Goal: Task Accomplishment & Management: Manage account settings

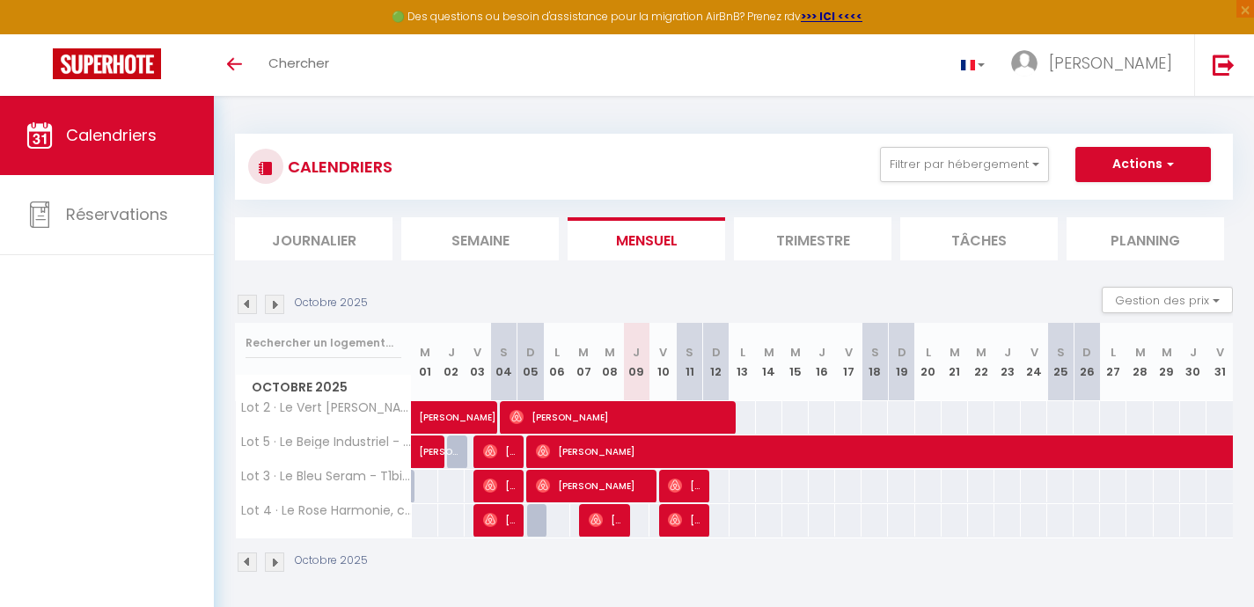
scroll to position [96, 0]
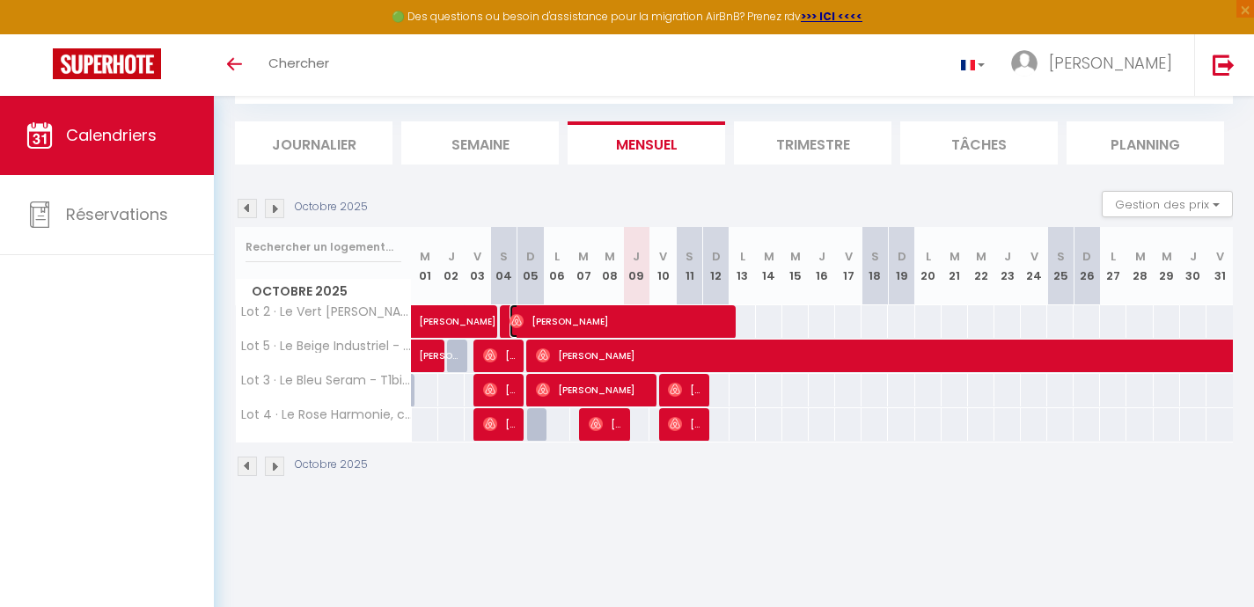
click at [600, 315] on span "[PERSON_NAME]" at bounding box center [619, 320] width 220 height 33
select select "OK"
select select "0"
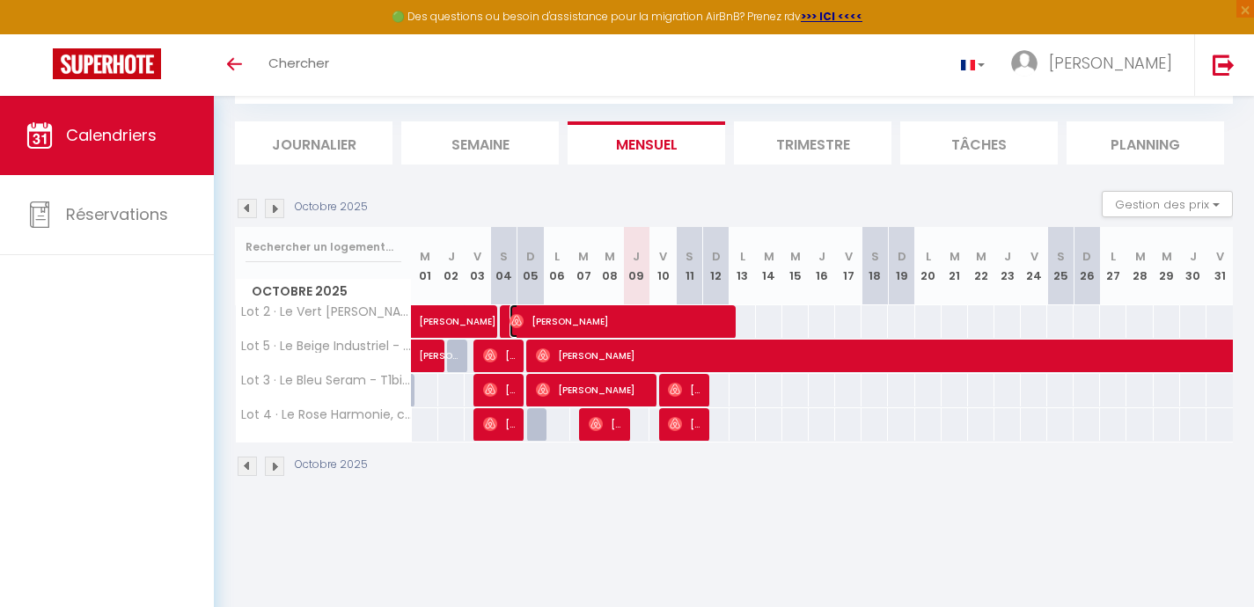
select select "1"
select select
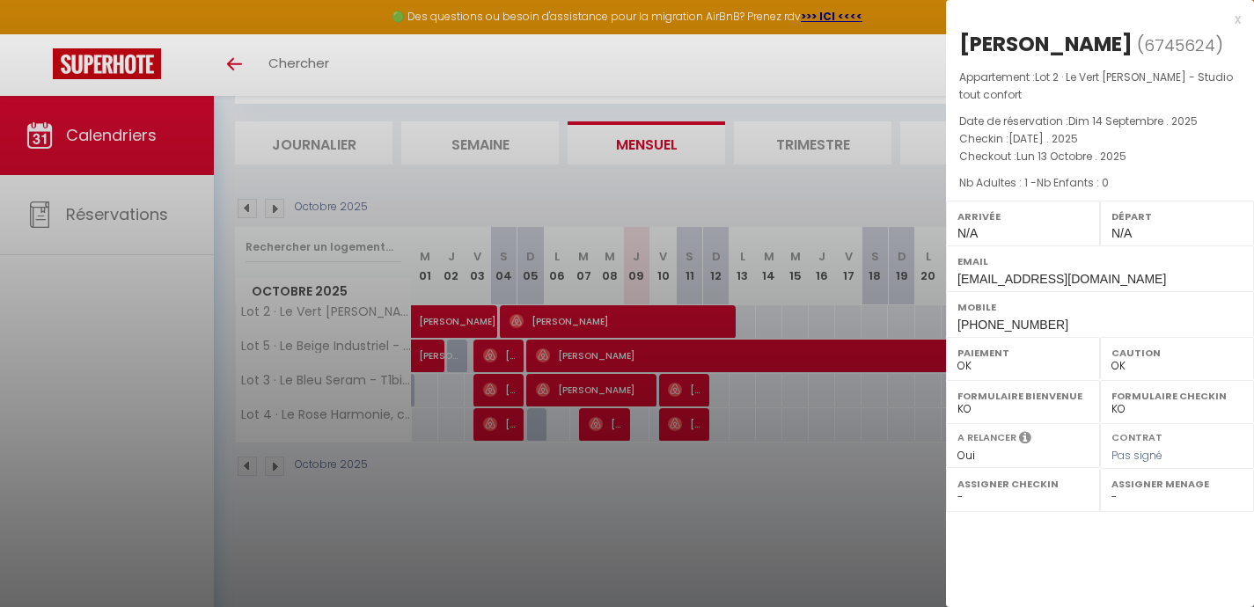
click at [1235, 21] on div "x" at bounding box center [1093, 19] width 295 height 21
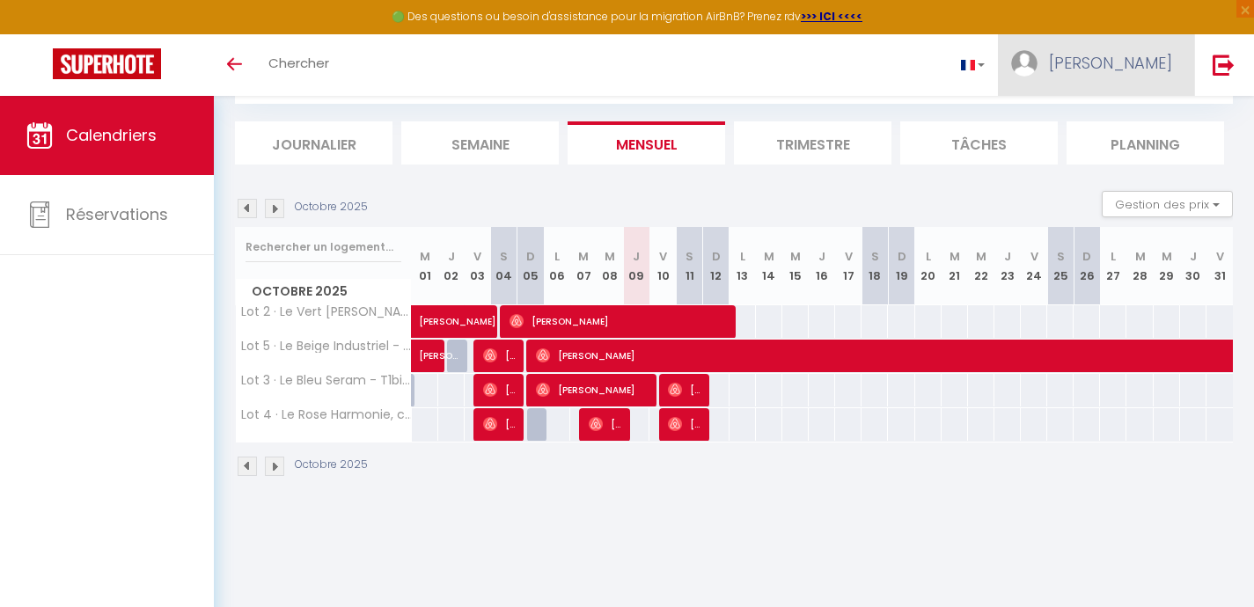
click at [1171, 75] on link "[PERSON_NAME]" at bounding box center [1096, 65] width 196 height 62
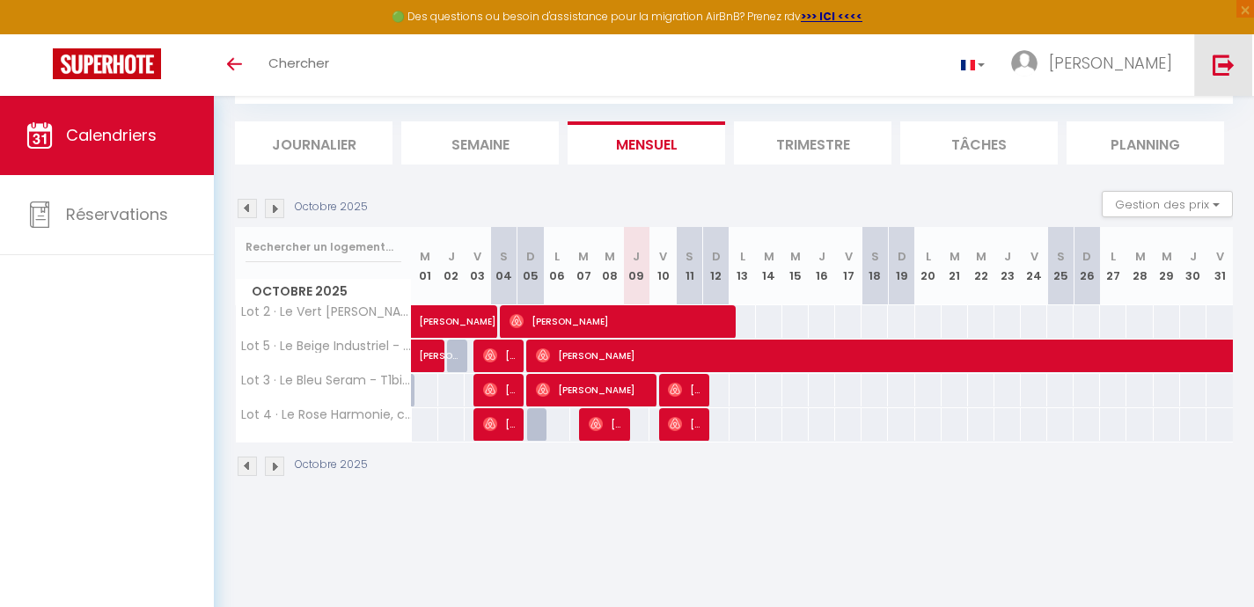
click at [1224, 61] on img at bounding box center [1223, 65] width 22 height 22
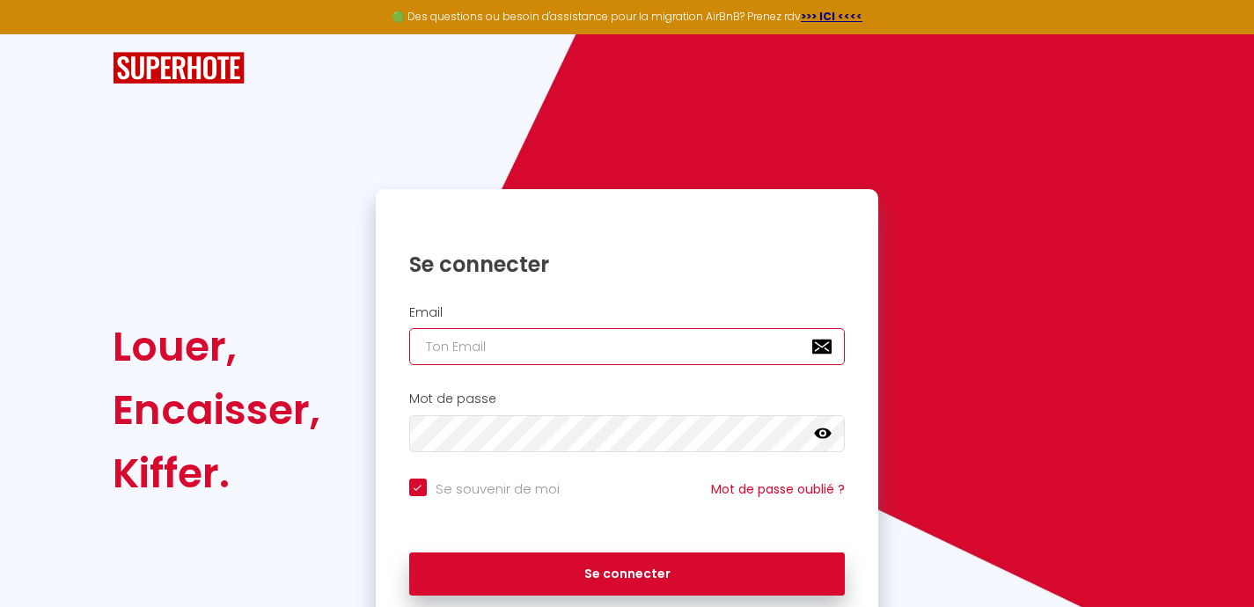
type input "[EMAIL_ADDRESS][DOMAIN_NAME]"
checkbox input "true"
click at [769, 345] on input "[EMAIL_ADDRESS][DOMAIN_NAME]" at bounding box center [627, 346] width 436 height 37
type input "[EMAIL_ADDRESS][DOMAIN_NAME]"
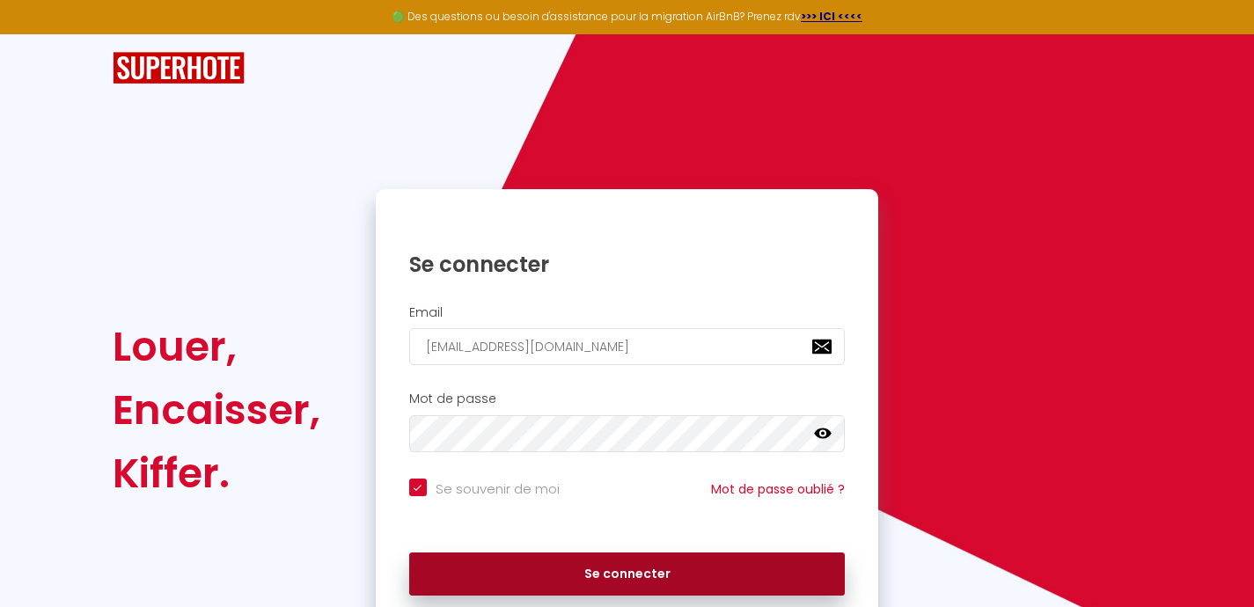
click at [667, 573] on button "Se connecter" at bounding box center [627, 575] width 436 height 44
checkbox input "true"
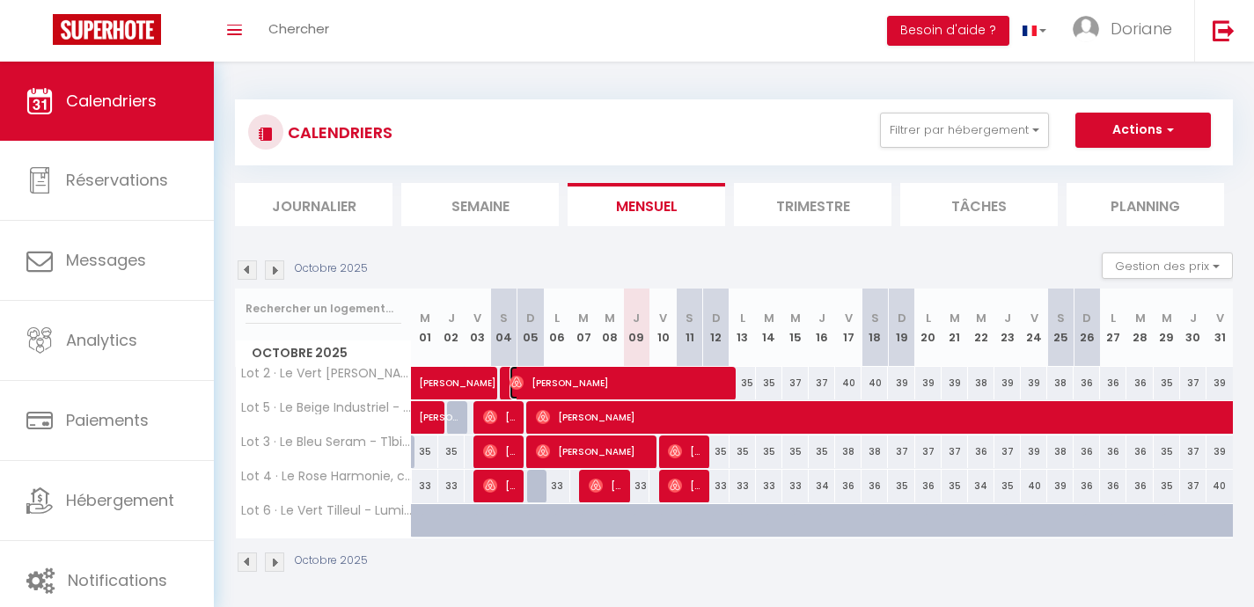
click at [656, 380] on span "[PERSON_NAME]" at bounding box center [619, 382] width 220 height 33
select select "OK"
select select "0"
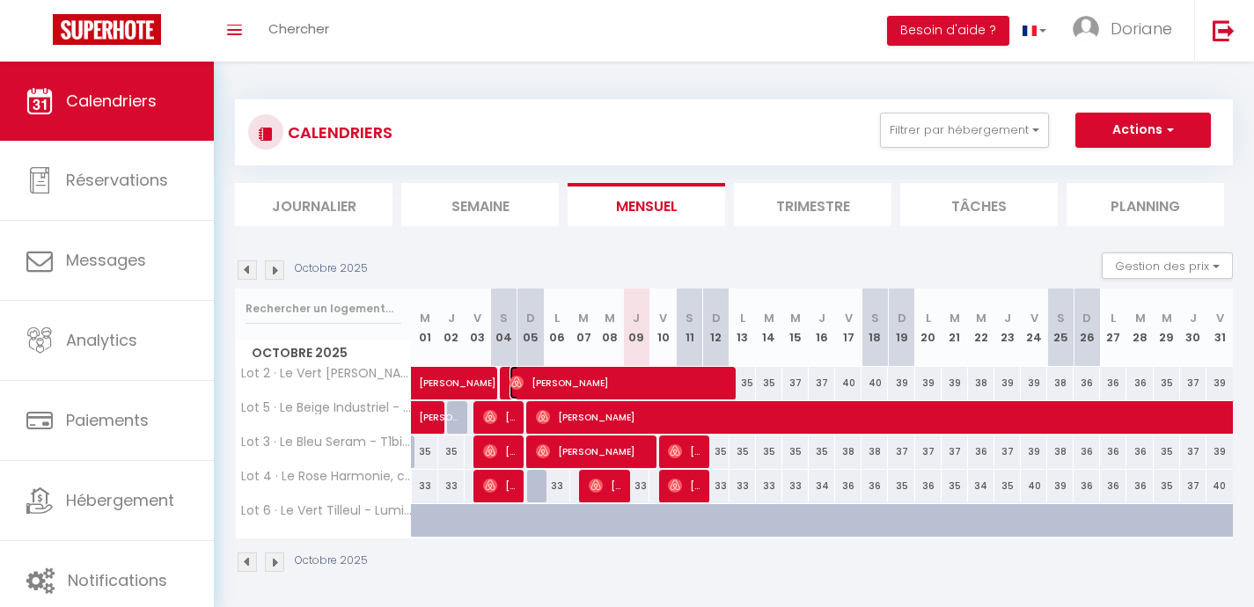
select select "1"
select select
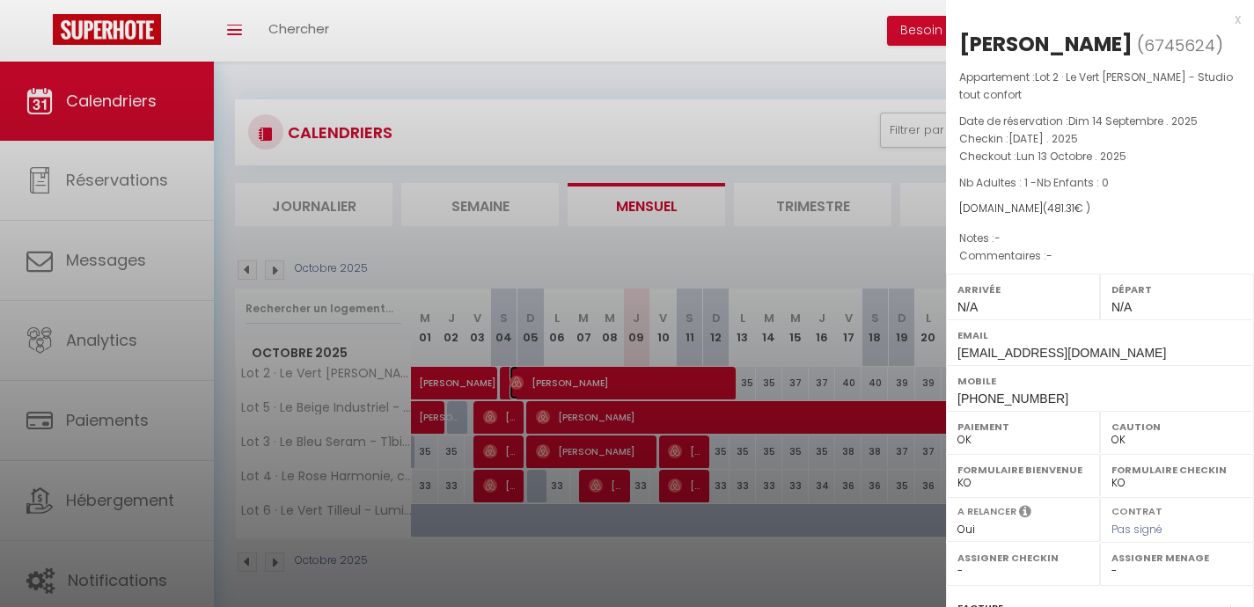
scroll to position [231, 0]
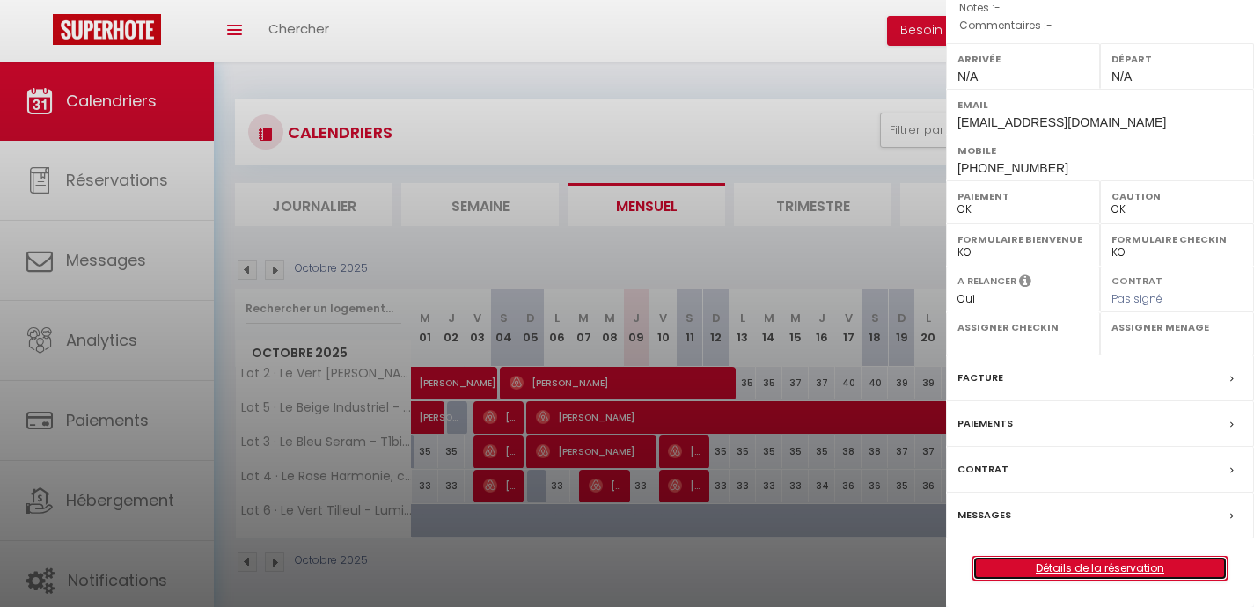
click at [1078, 562] on link "Détails de la réservation" at bounding box center [1099, 568] width 253 height 23
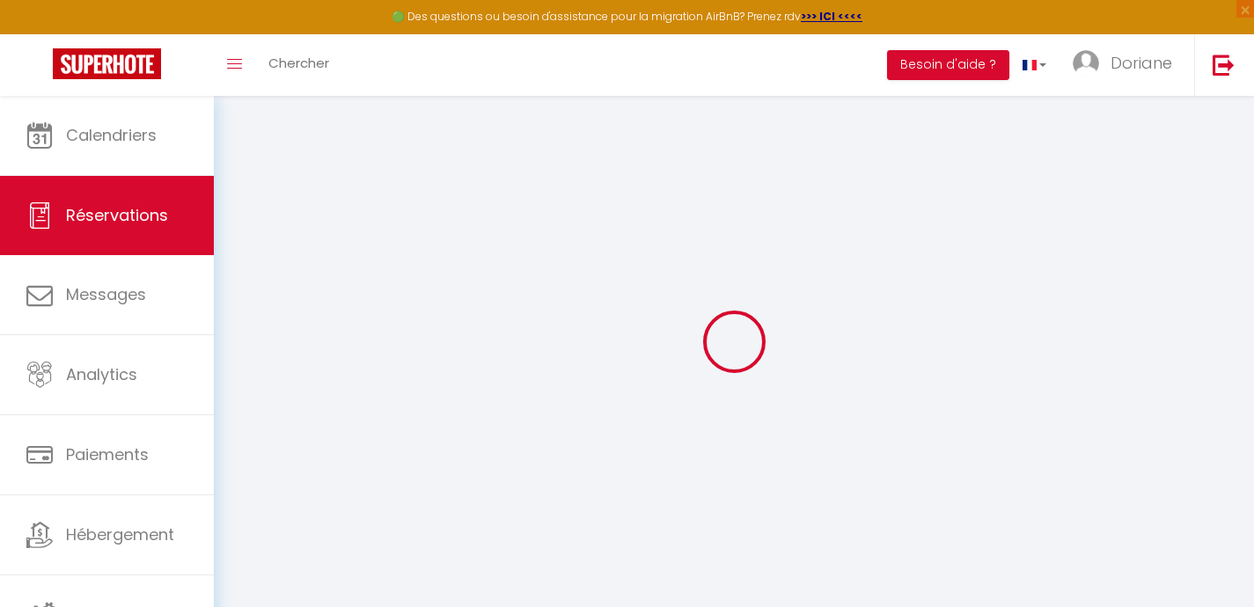
select select
checkbox input "false"
select select
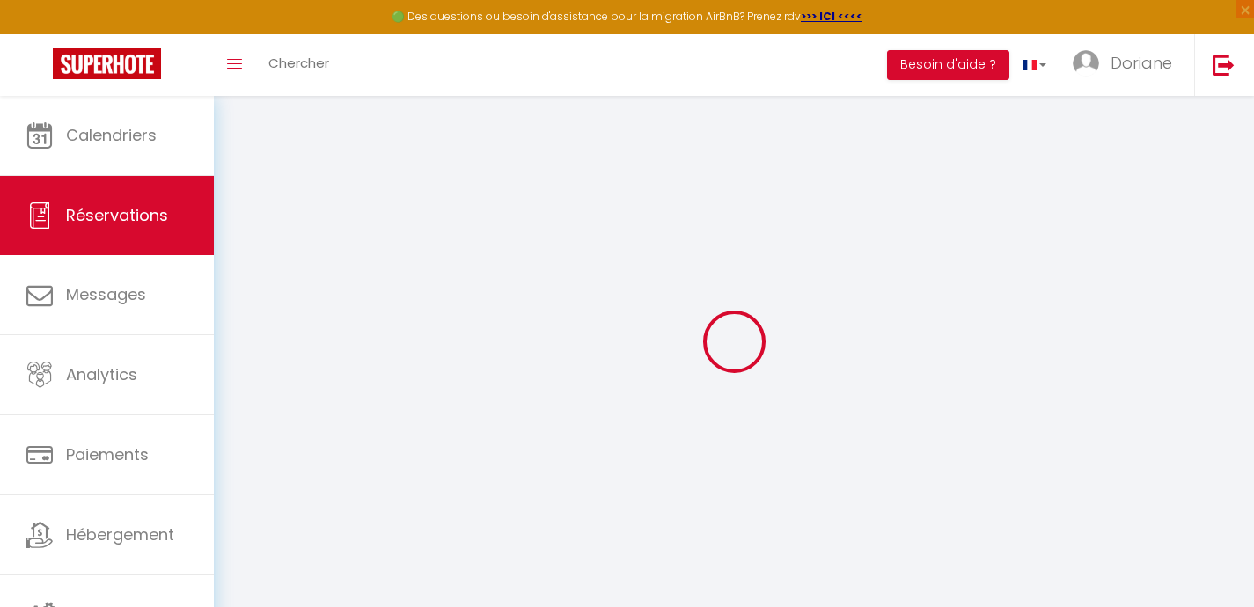
select select
checkbox input "false"
select select
type input "35"
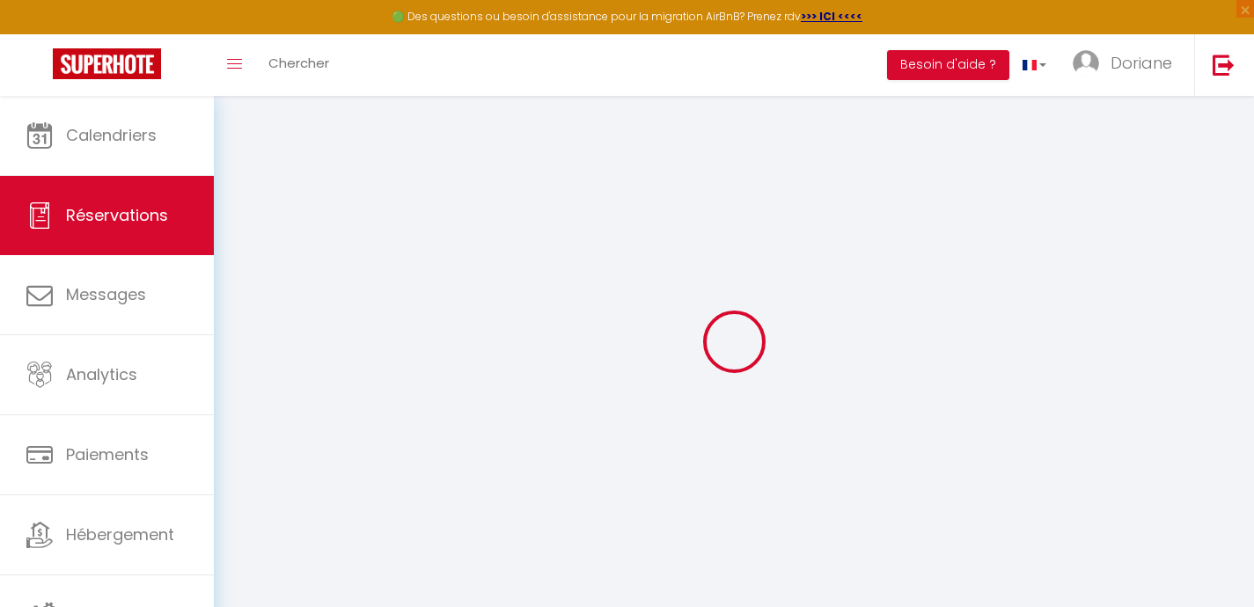
type input "18.81"
select select
checkbox input "false"
select select
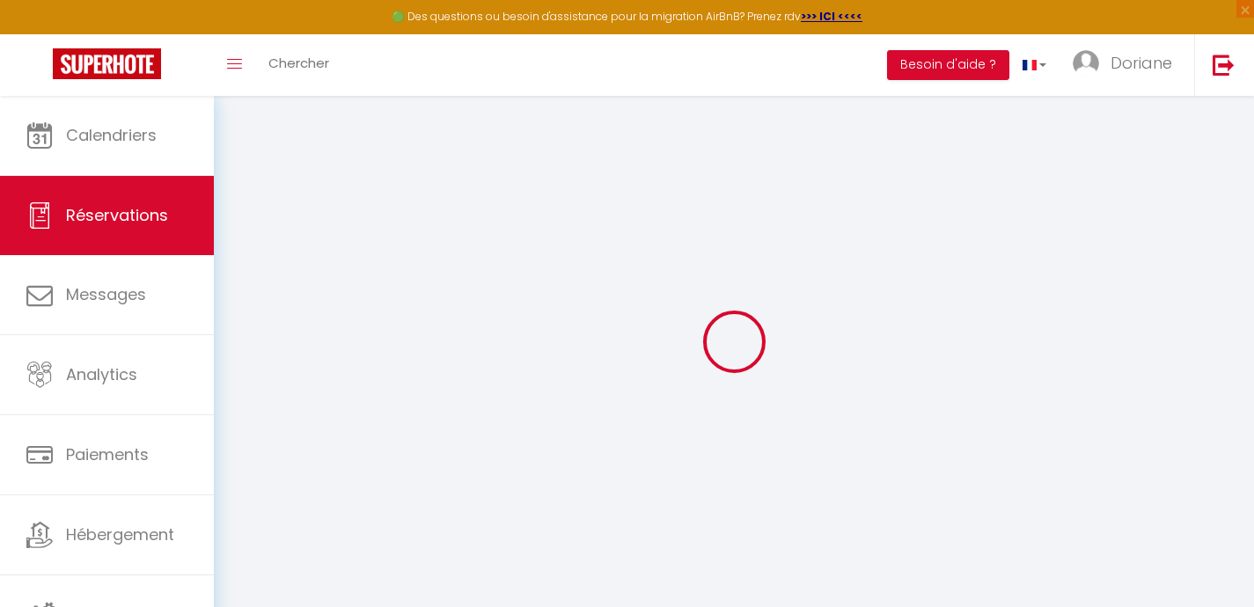
checkbox input "false"
select select
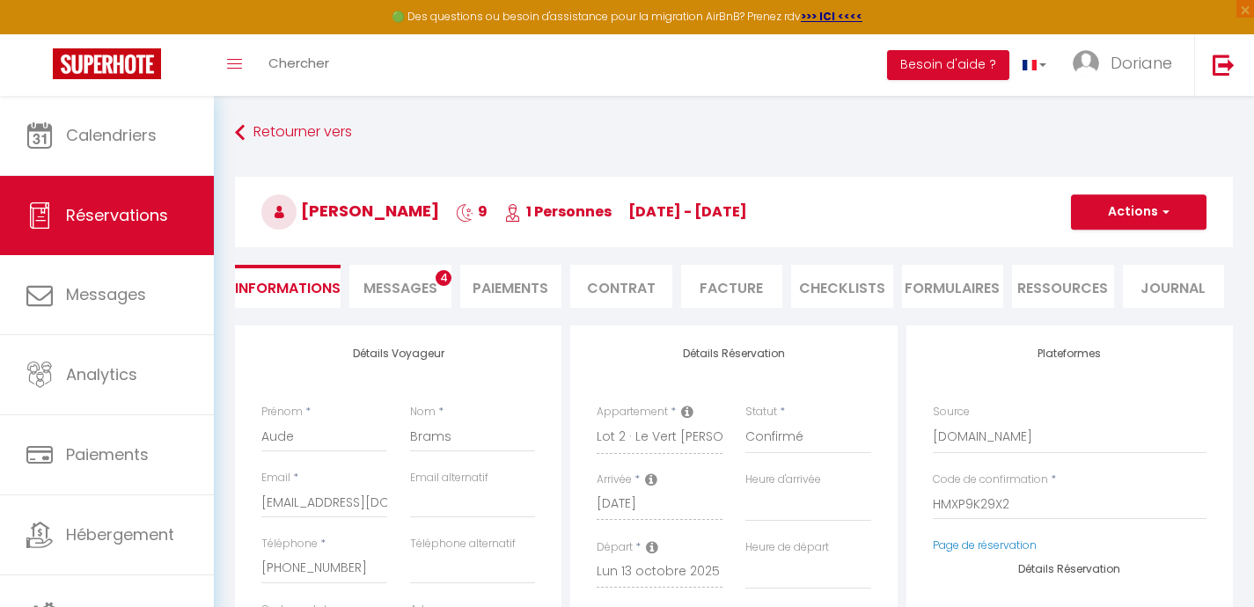
click at [620, 283] on li "Contrat" at bounding box center [621, 286] width 102 height 43
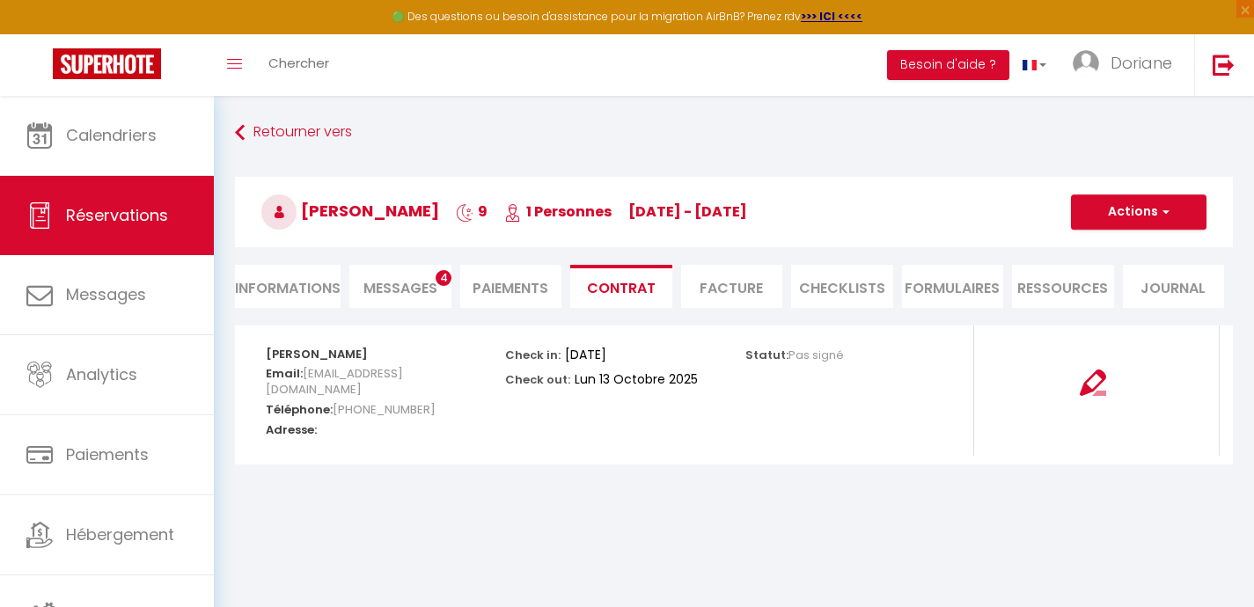
click at [512, 285] on li "Paiements" at bounding box center [511, 286] width 102 height 43
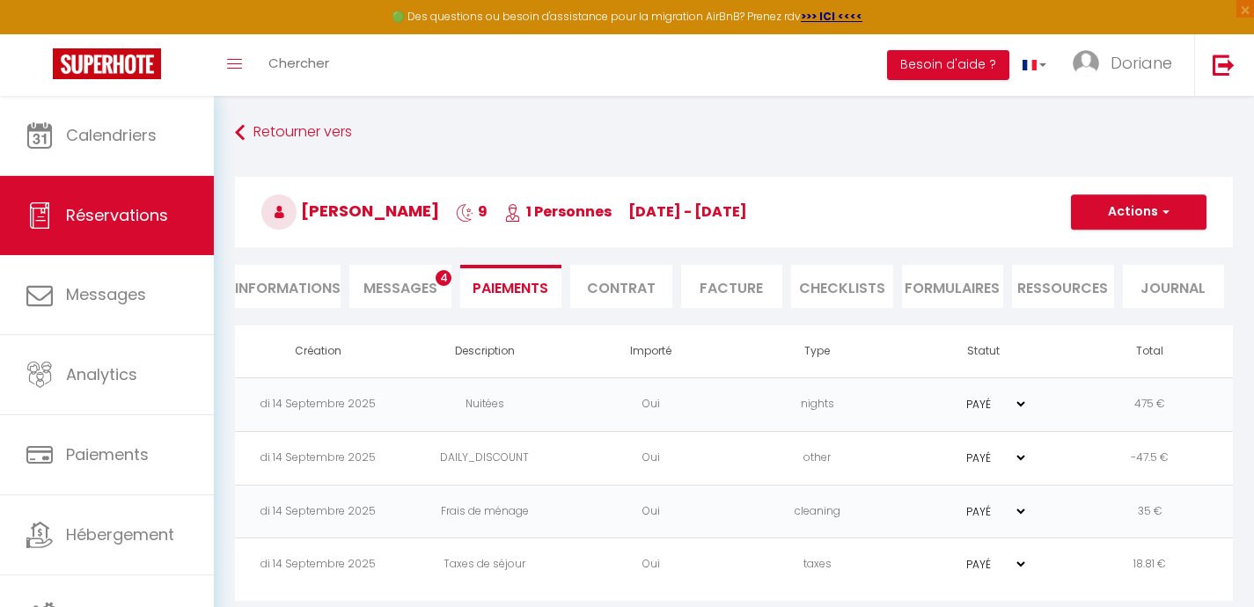
click at [638, 289] on li "Contrat" at bounding box center [621, 286] width 102 height 43
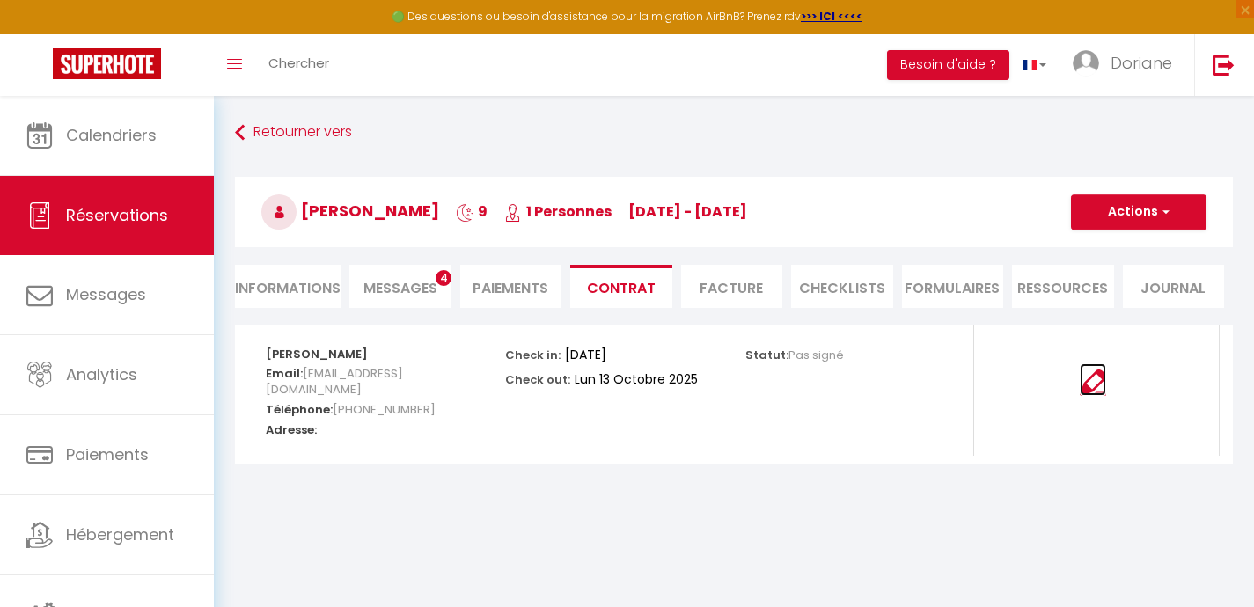
click at [1089, 383] on img at bounding box center [1093, 383] width 26 height 26
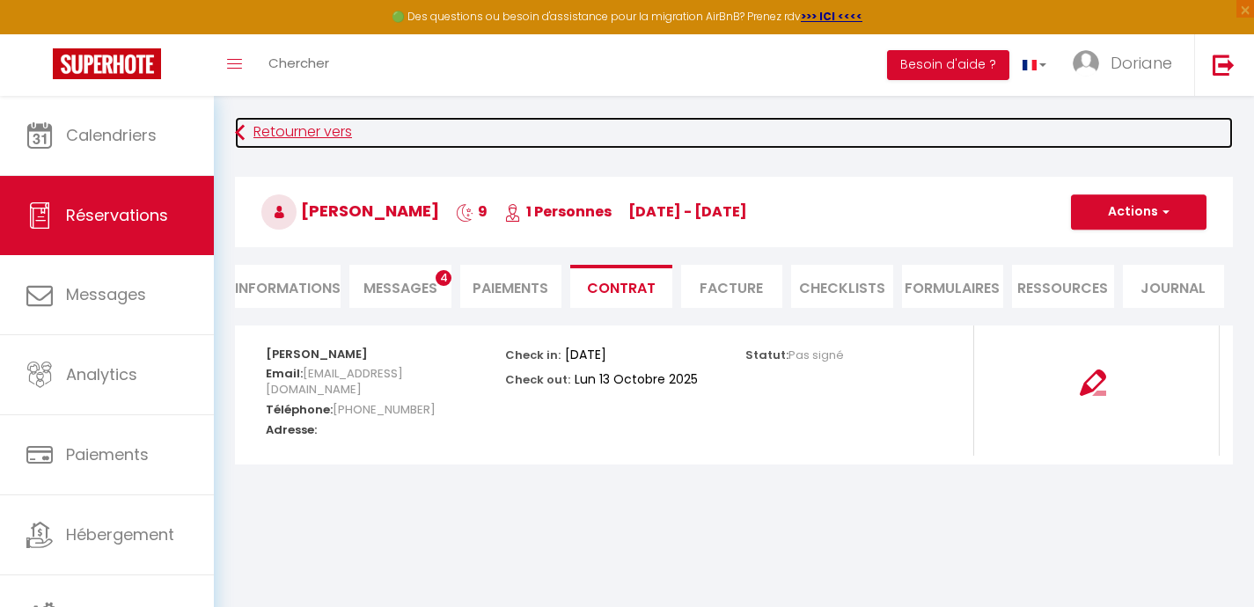
click at [255, 134] on link "Retourner vers" at bounding box center [734, 133] width 998 height 32
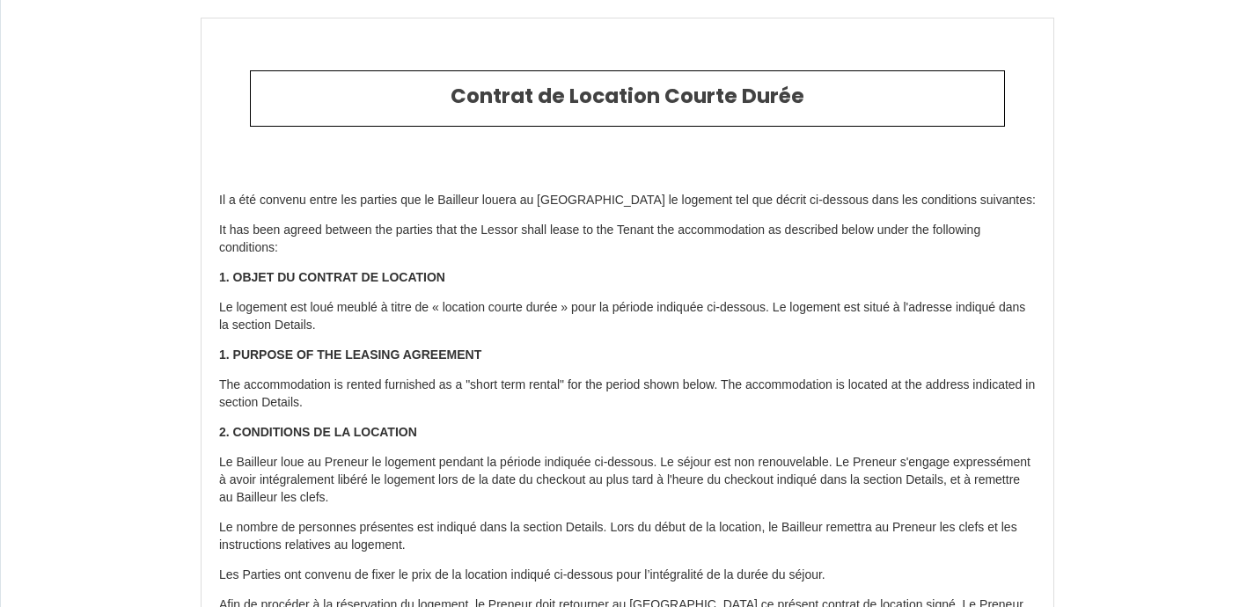
select select
